Goal: Transaction & Acquisition: Purchase product/service

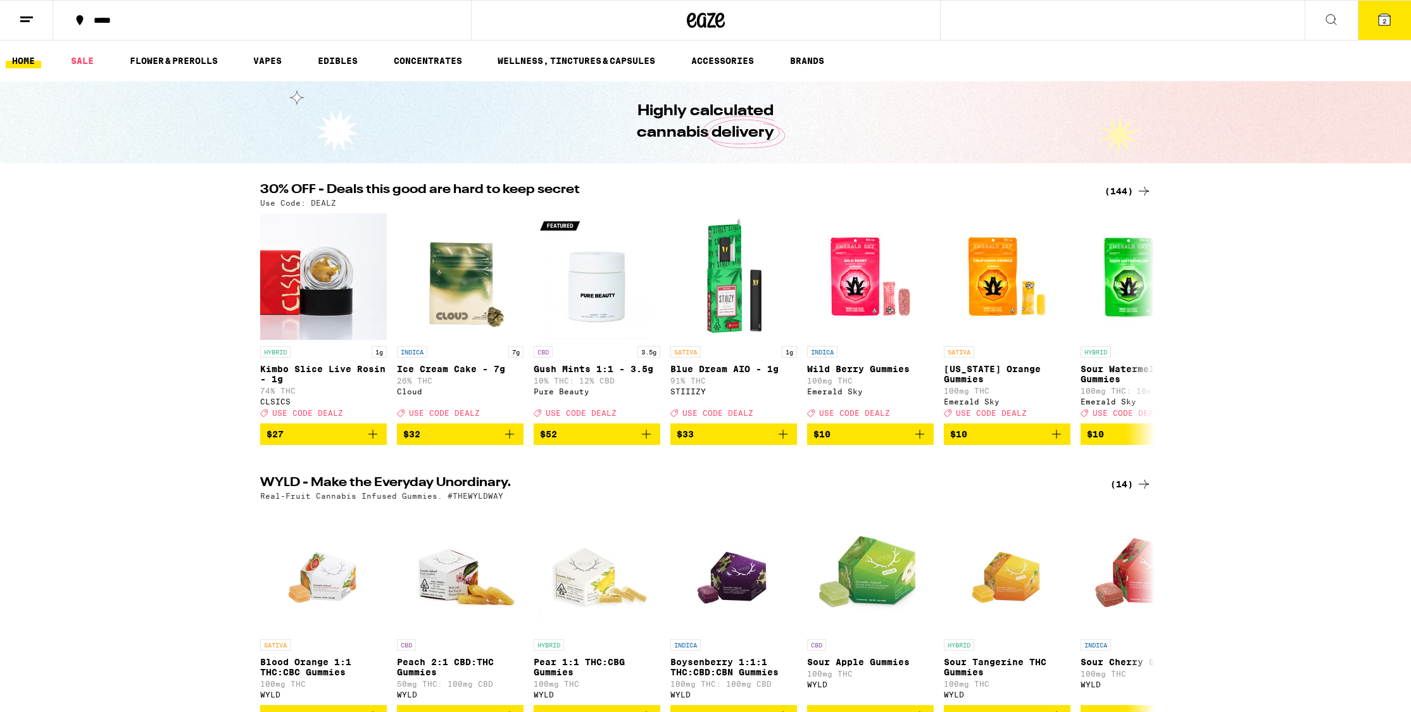
click at [1147, 187] on icon at bounding box center [1143, 191] width 15 height 15
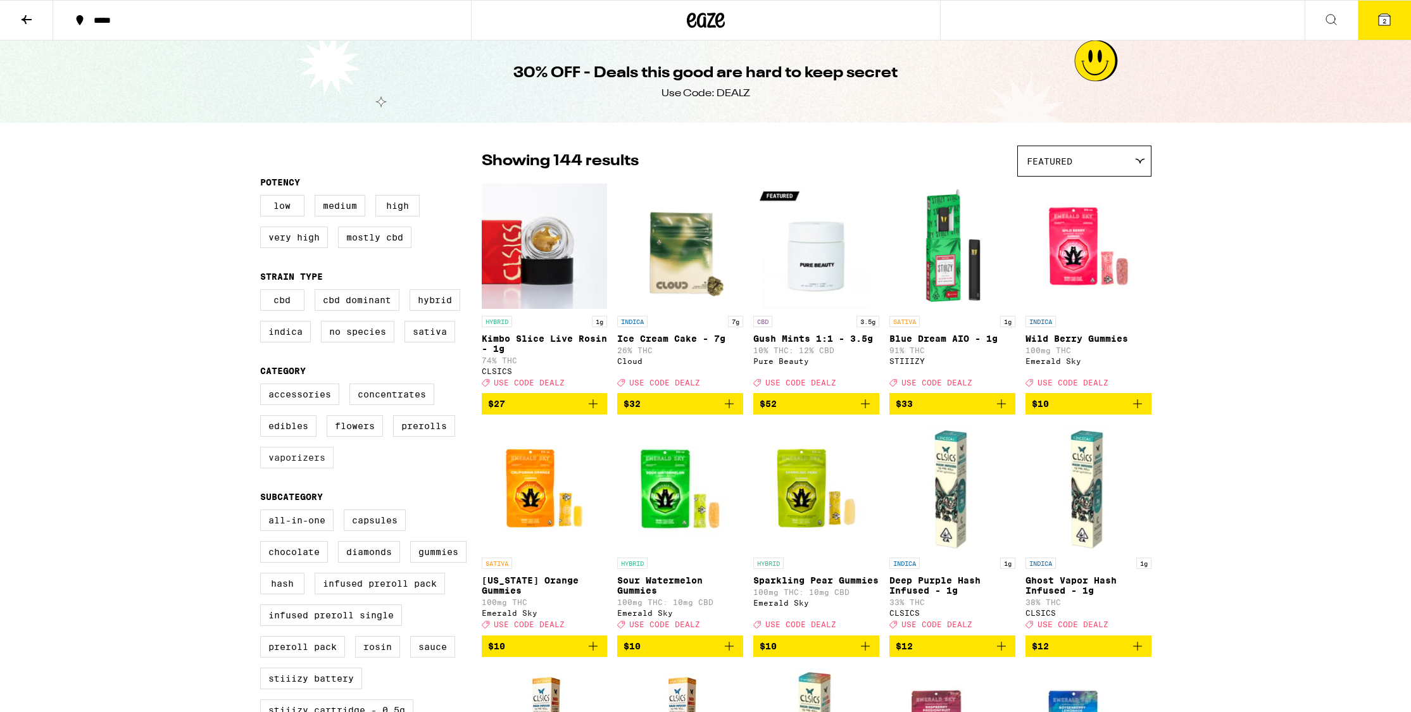
click at [292, 463] on label "Vaporizers" at bounding box center [296, 458] width 73 height 22
click at [263, 386] on input "Vaporizers" at bounding box center [263, 386] width 1 height 1
checkbox input "true"
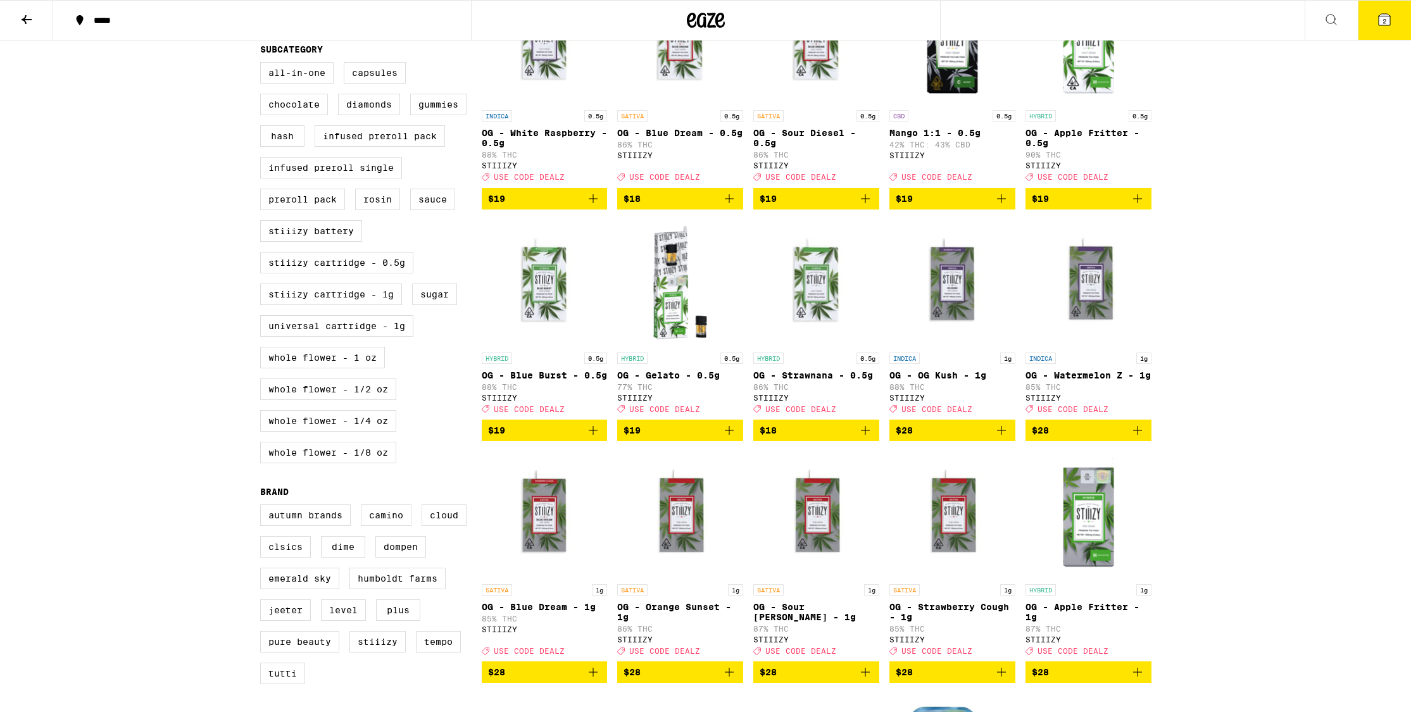
scroll to position [446, 0]
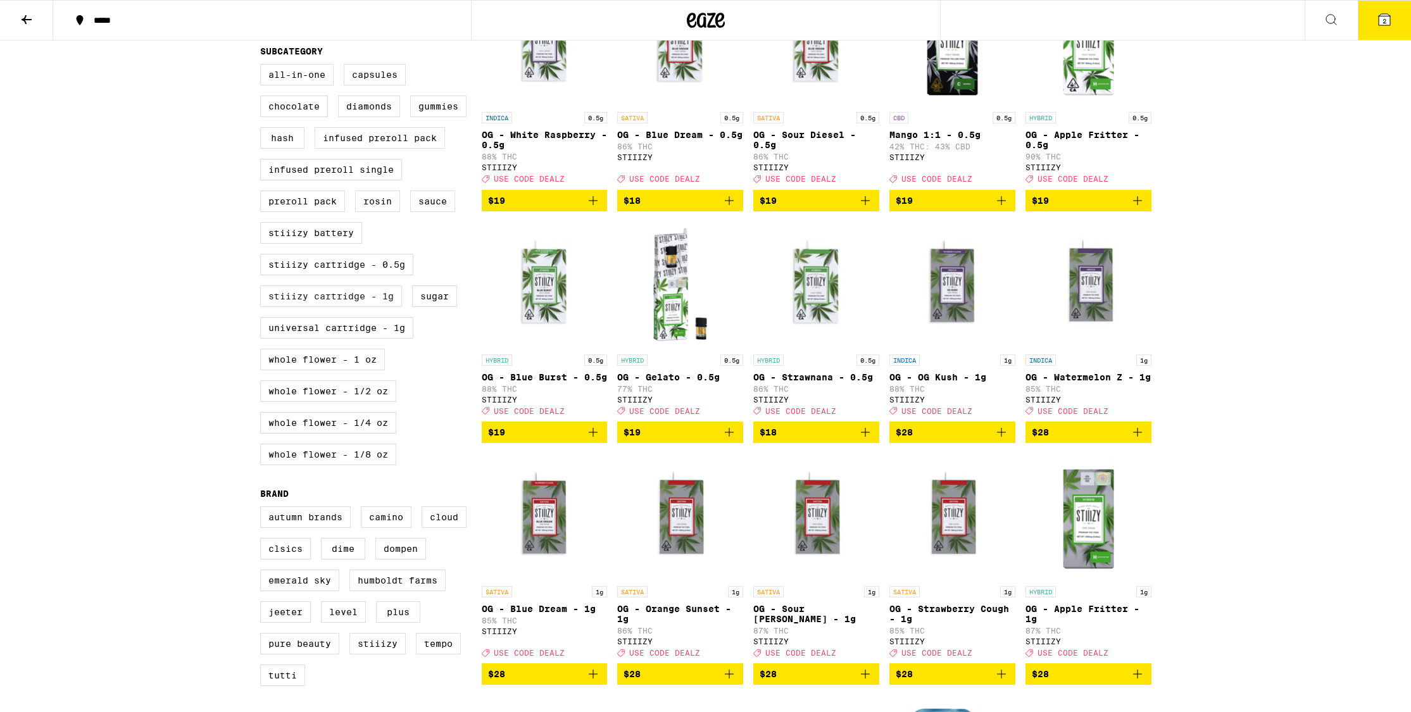
click at [381, 307] on label "STIIIZY Cartridge - 1g" at bounding box center [331, 297] width 142 height 22
click at [263, 66] on input "STIIIZY Cartridge - 1g" at bounding box center [263, 66] width 1 height 1
checkbox input "true"
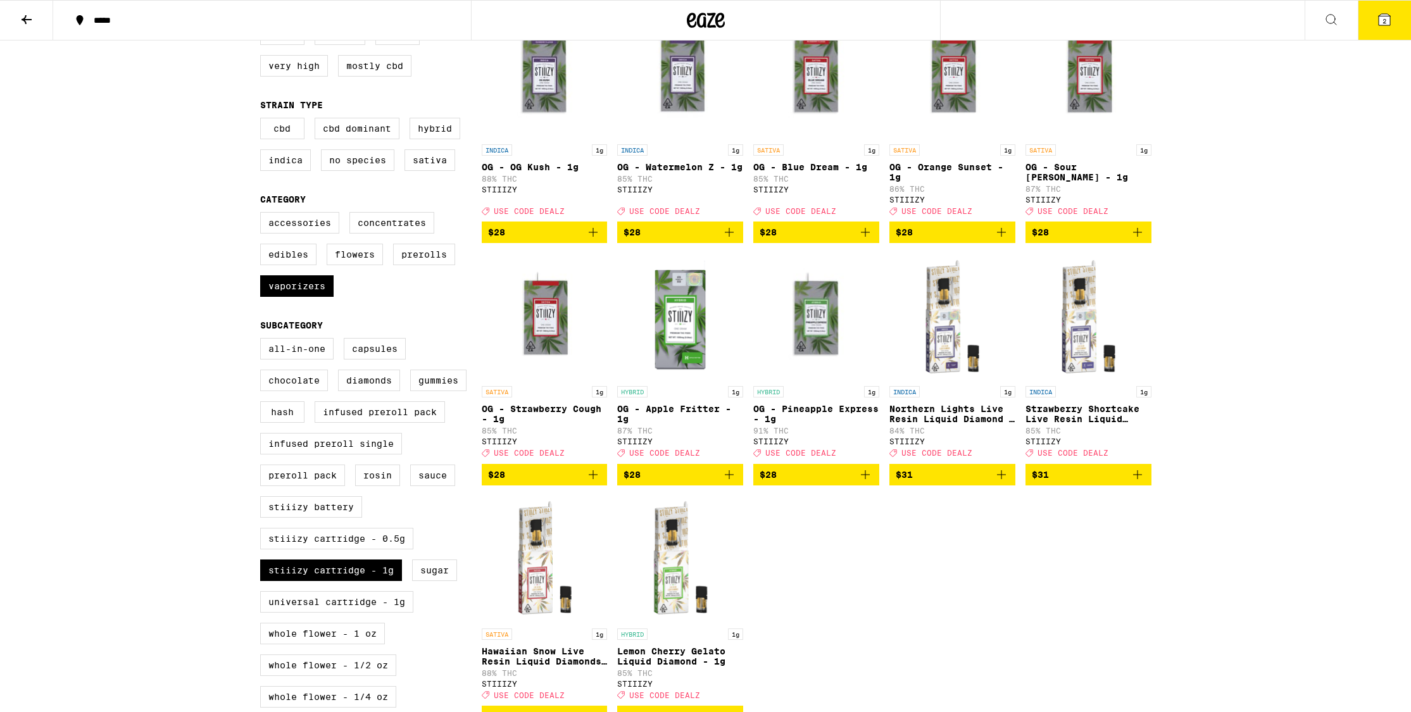
scroll to position [133, 0]
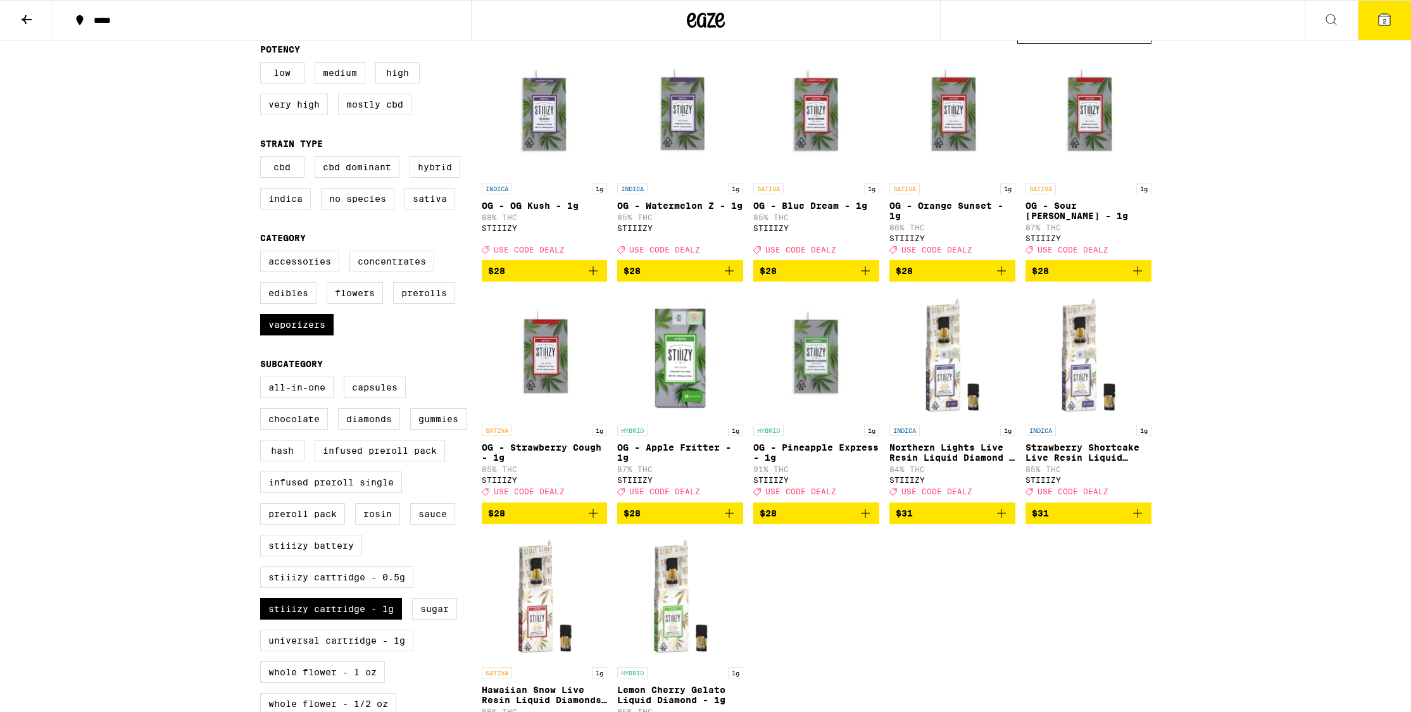
click at [596, 279] on icon "Add to bag" at bounding box center [593, 270] width 15 height 15
click at [1006, 521] on icon "Add to bag" at bounding box center [1001, 513] width 15 height 15
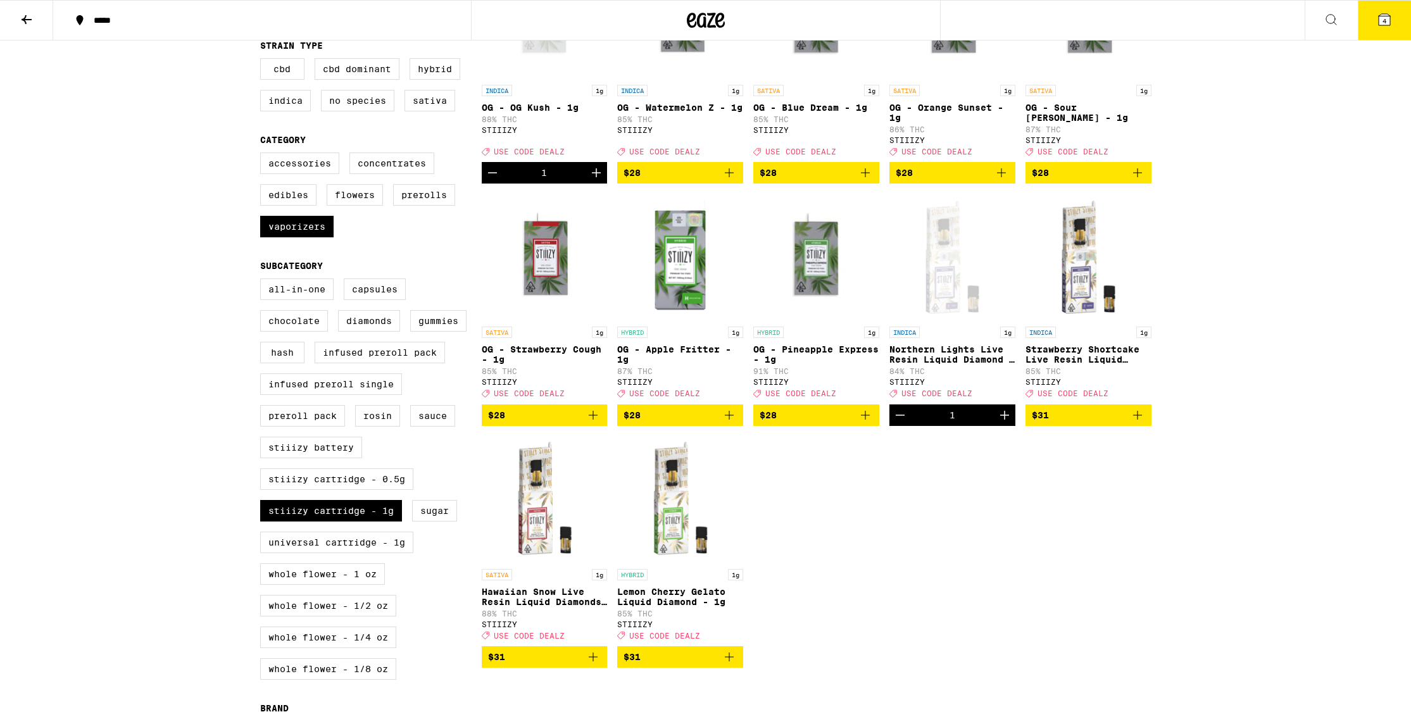
scroll to position [261, 0]
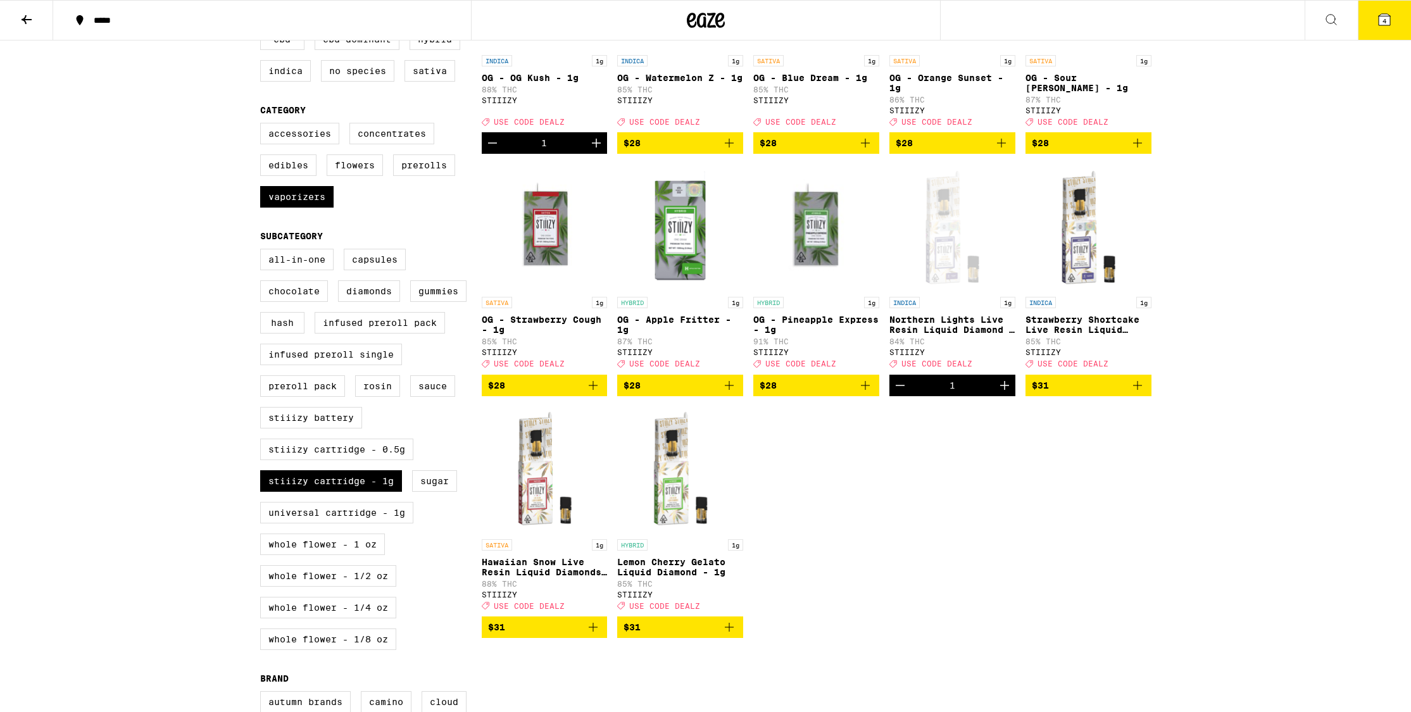
click at [591, 635] on icon "Add to bag" at bounding box center [593, 627] width 15 height 15
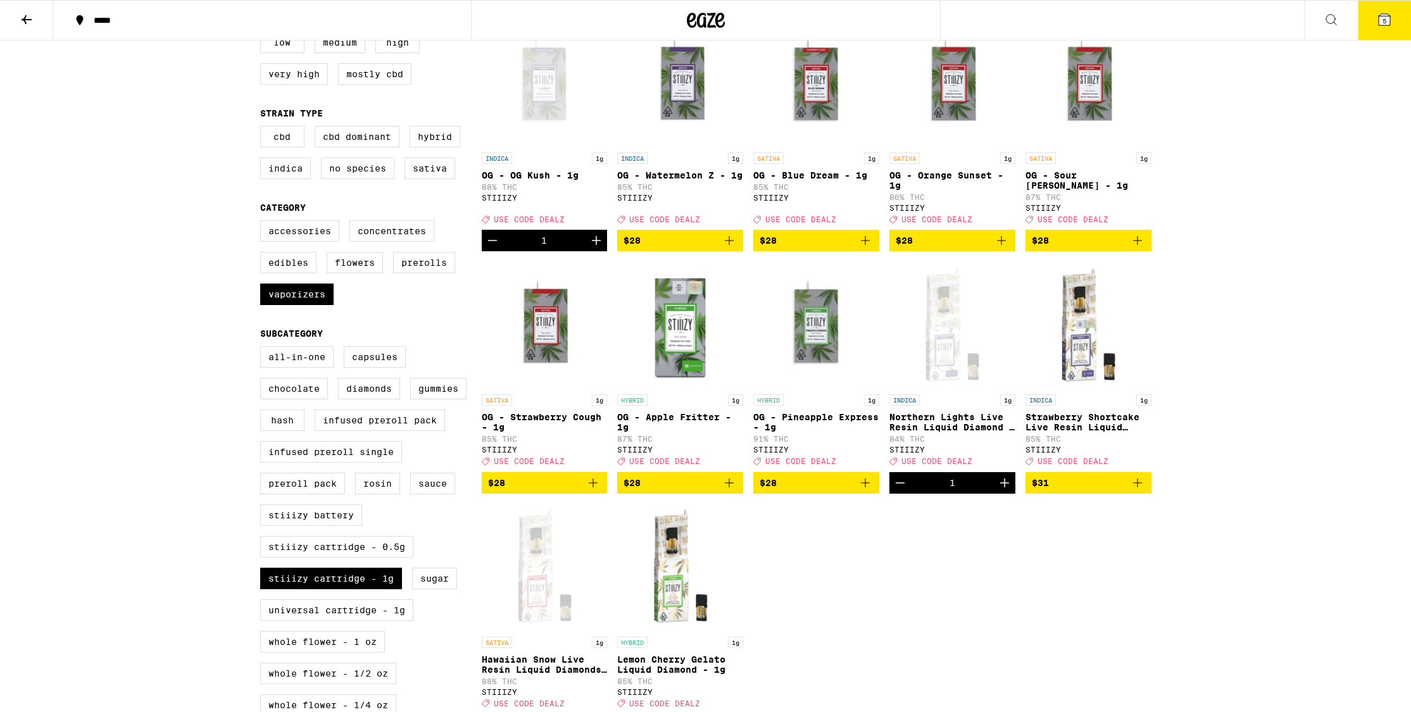
scroll to position [162, 0]
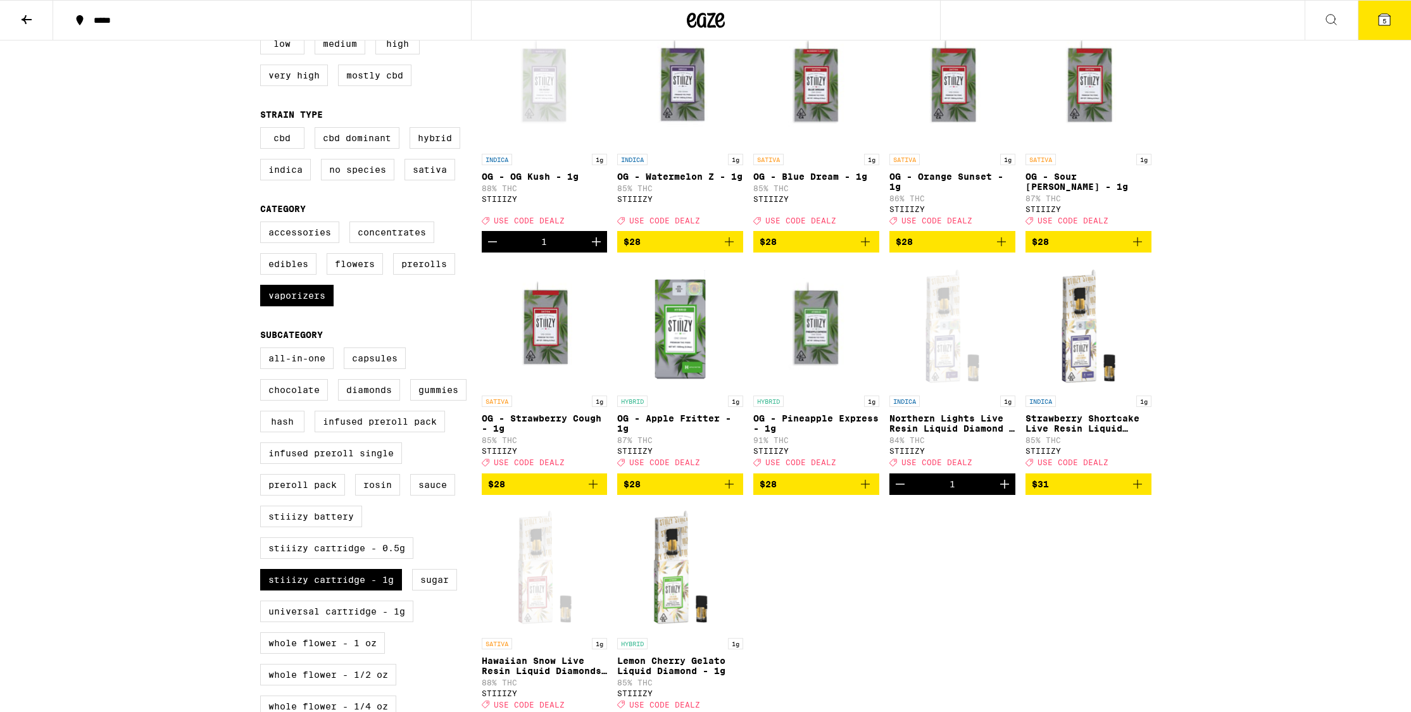
click at [870, 248] on icon "Add to bag" at bounding box center [865, 241] width 15 height 15
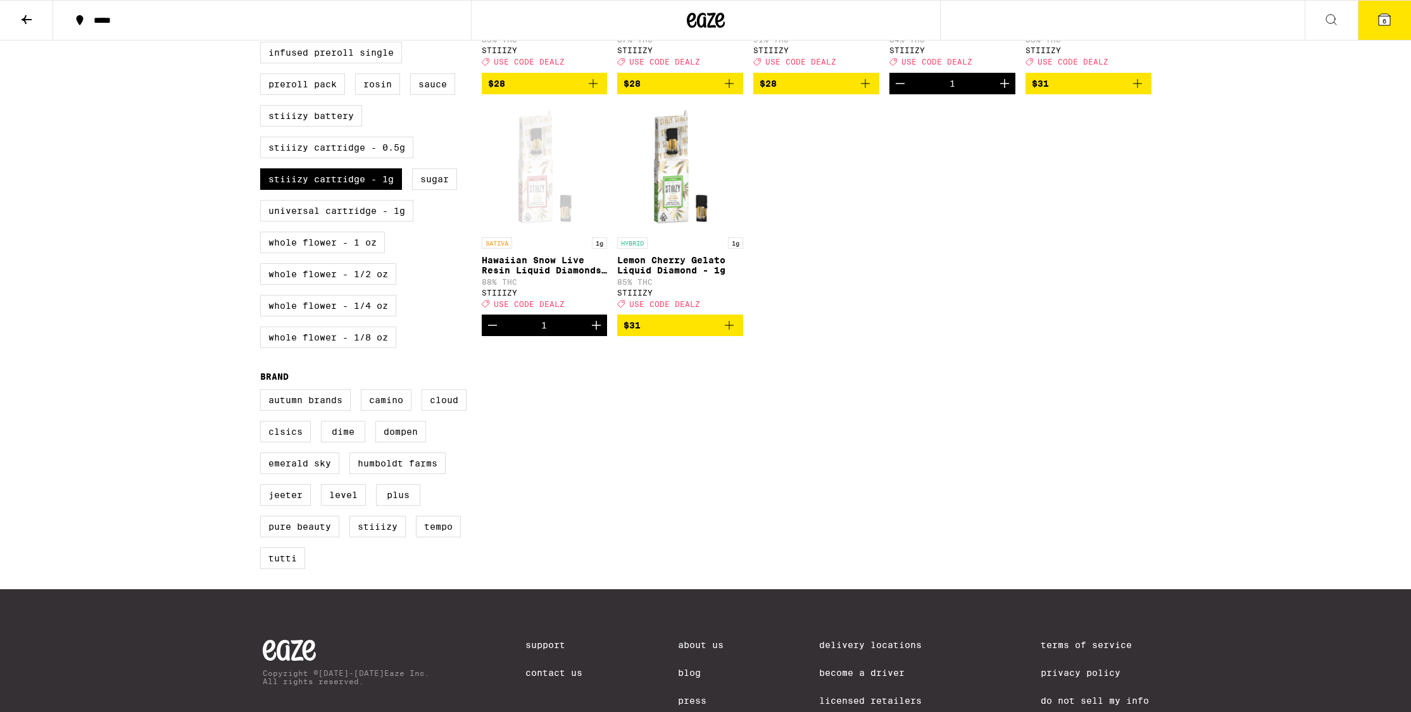
scroll to position [550, 0]
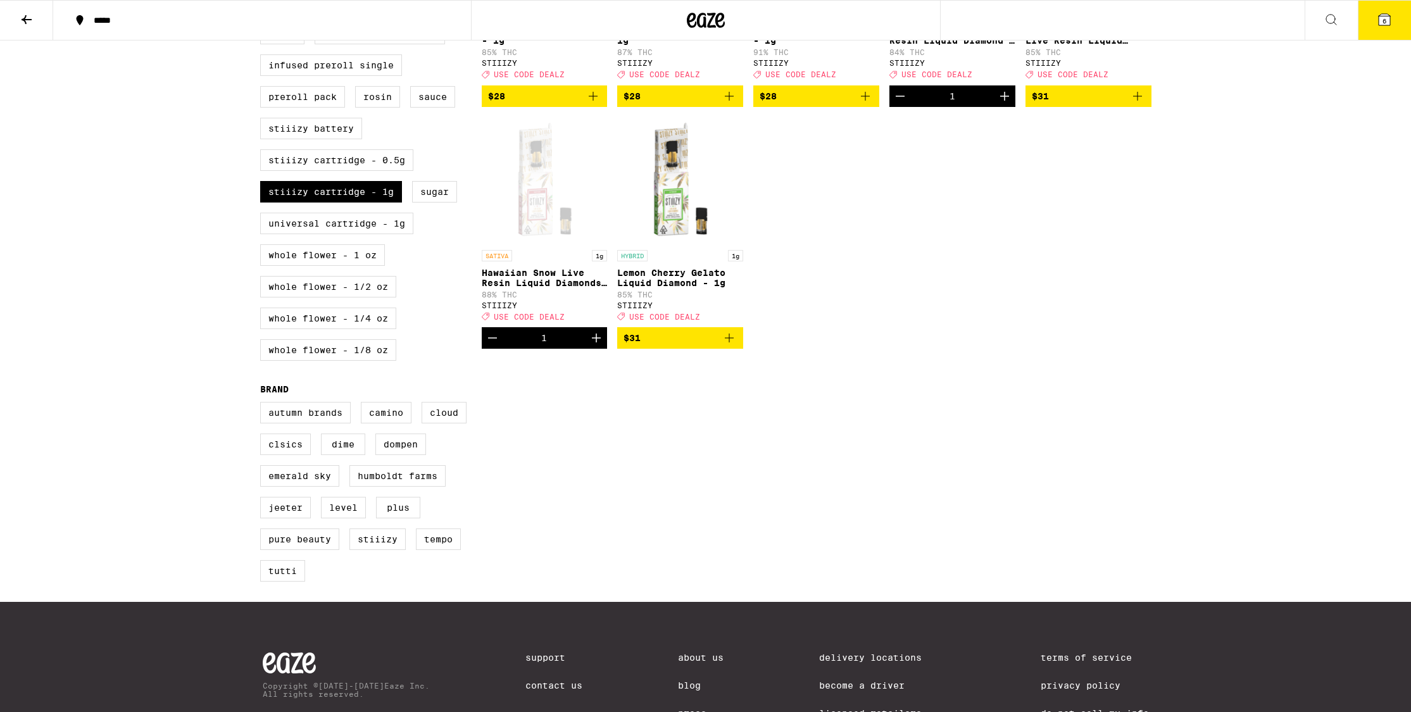
click at [1384, 7] on button "6" at bounding box center [1384, 20] width 53 height 39
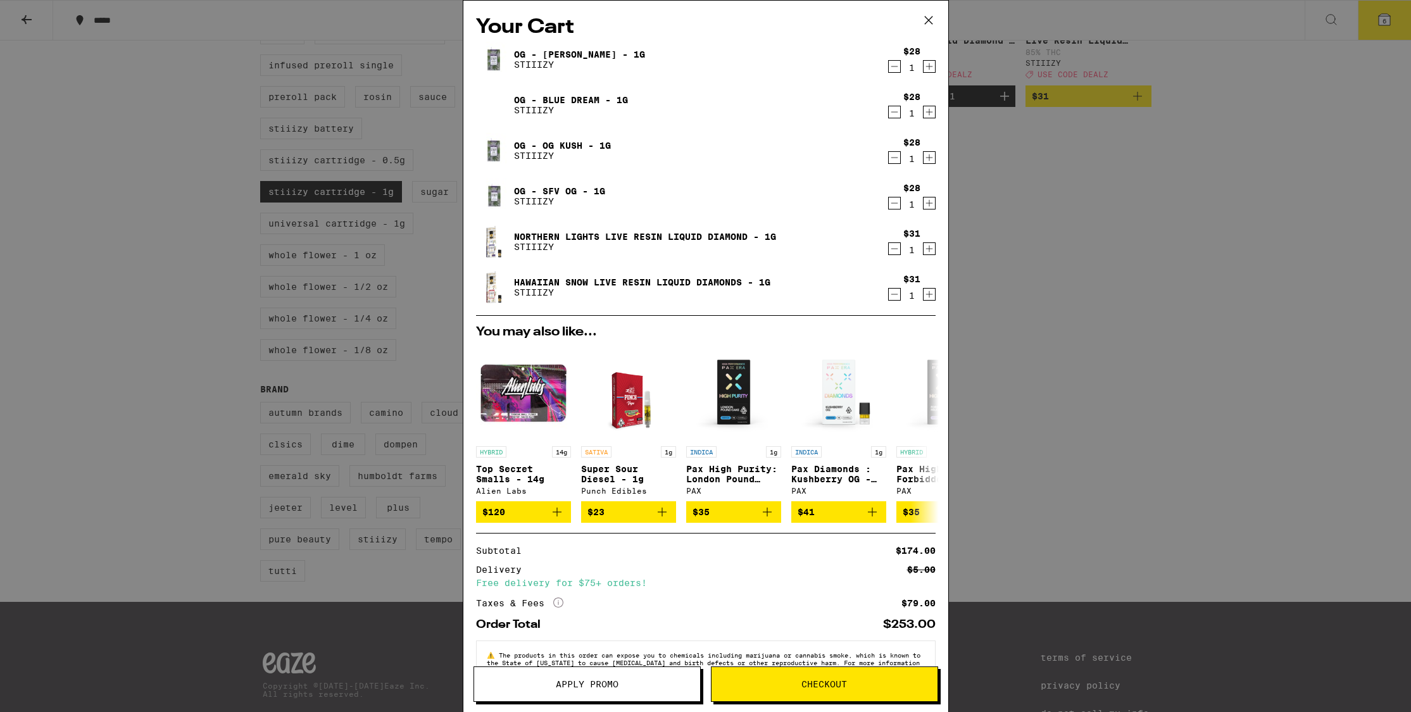
click at [897, 67] on icon "Decrement" at bounding box center [894, 66] width 11 height 15
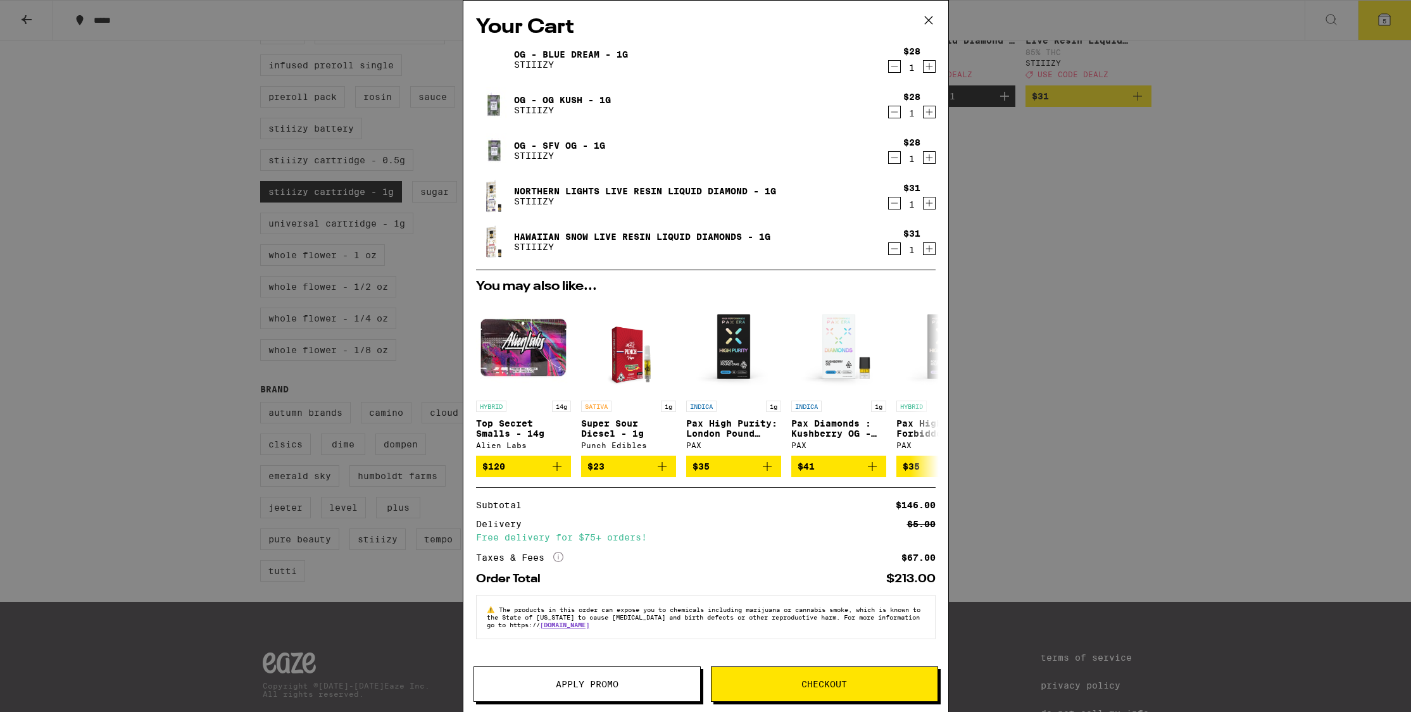
click at [895, 158] on icon "Decrement" at bounding box center [894, 158] width 7 height 0
